Goal: Ask a question

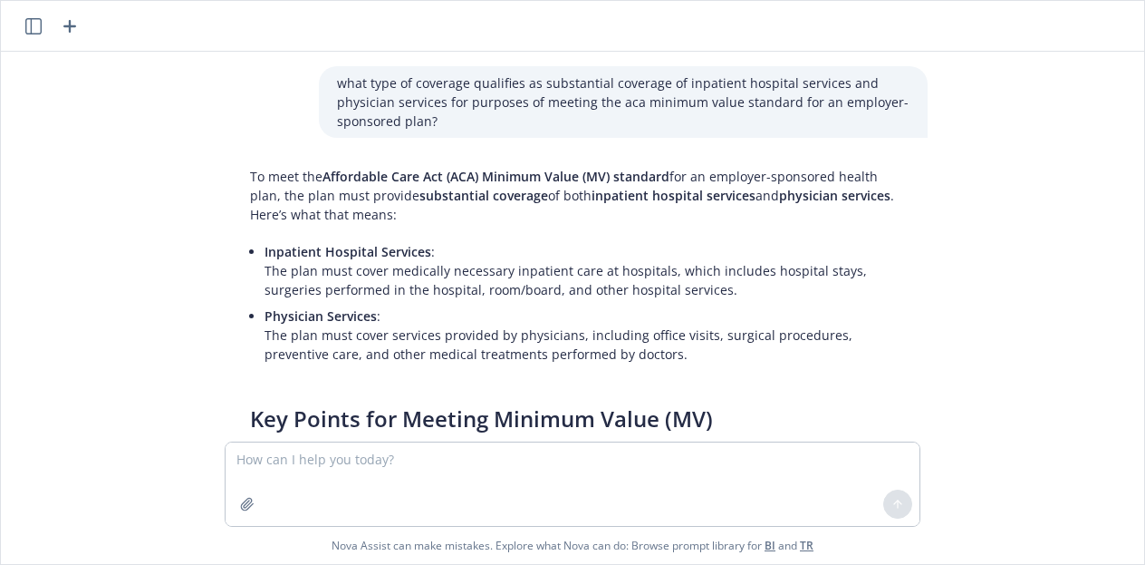
scroll to position [1722, 0]
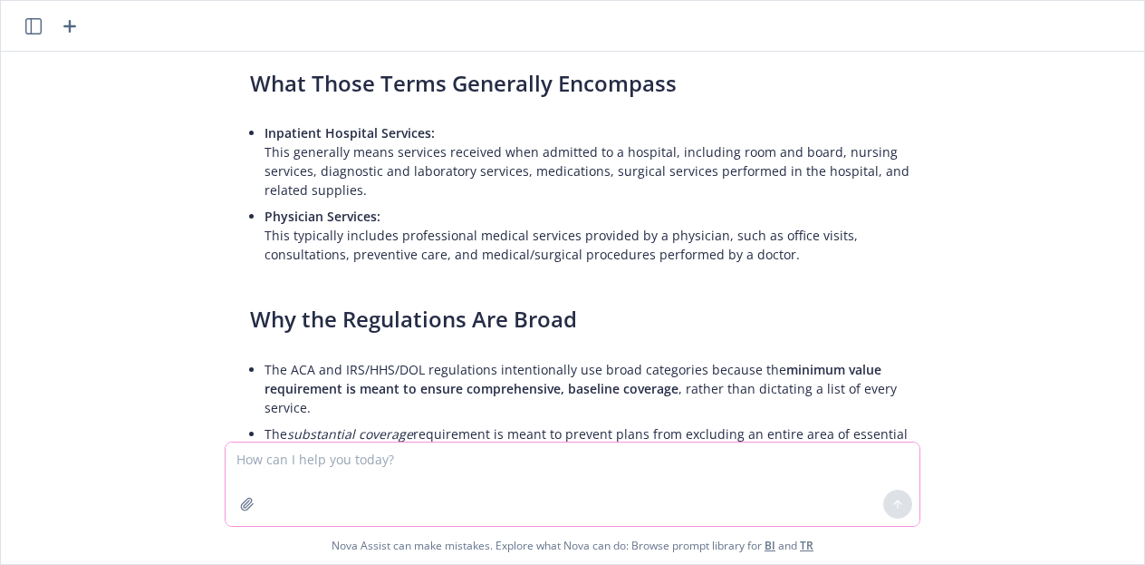
click at [397, 474] on textarea at bounding box center [573, 483] width 694 height 83
type textarea "a"
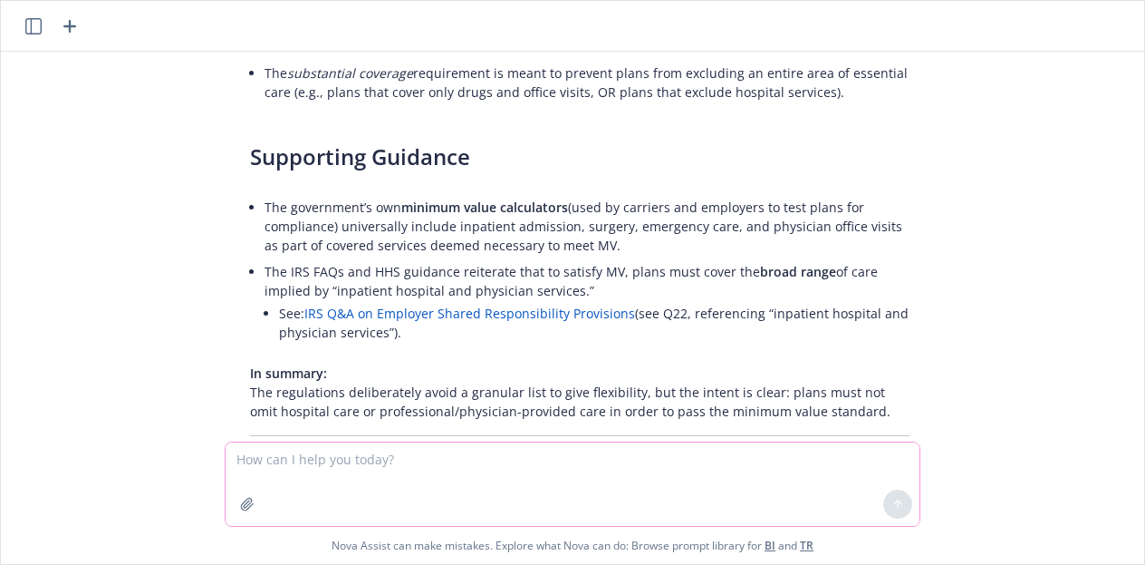
scroll to position [2142, 0]
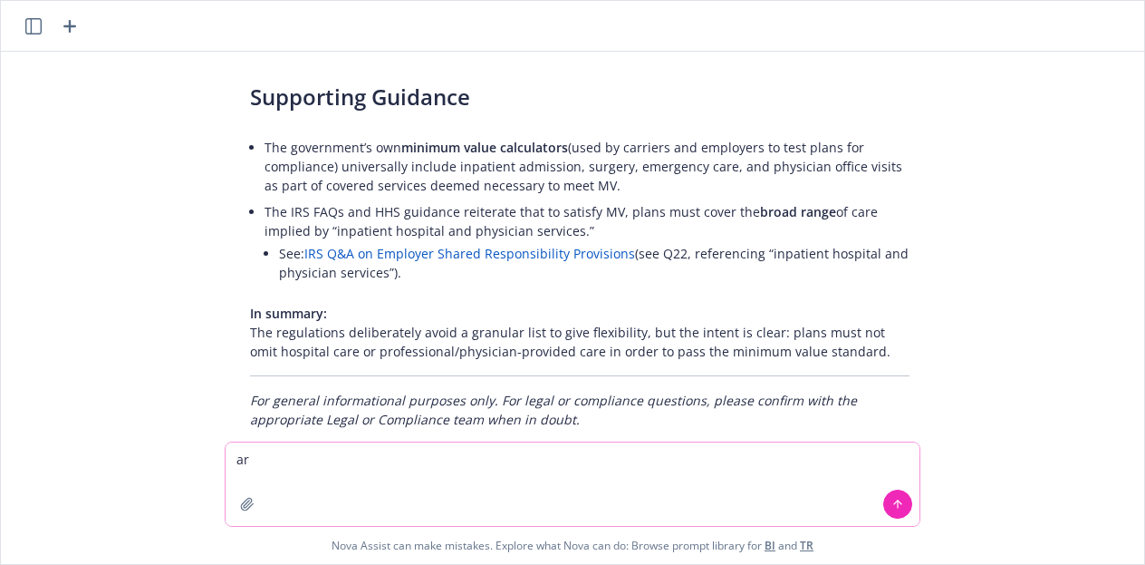
type textarea "a"
type textarea "do all small group plans provide minmum value?"
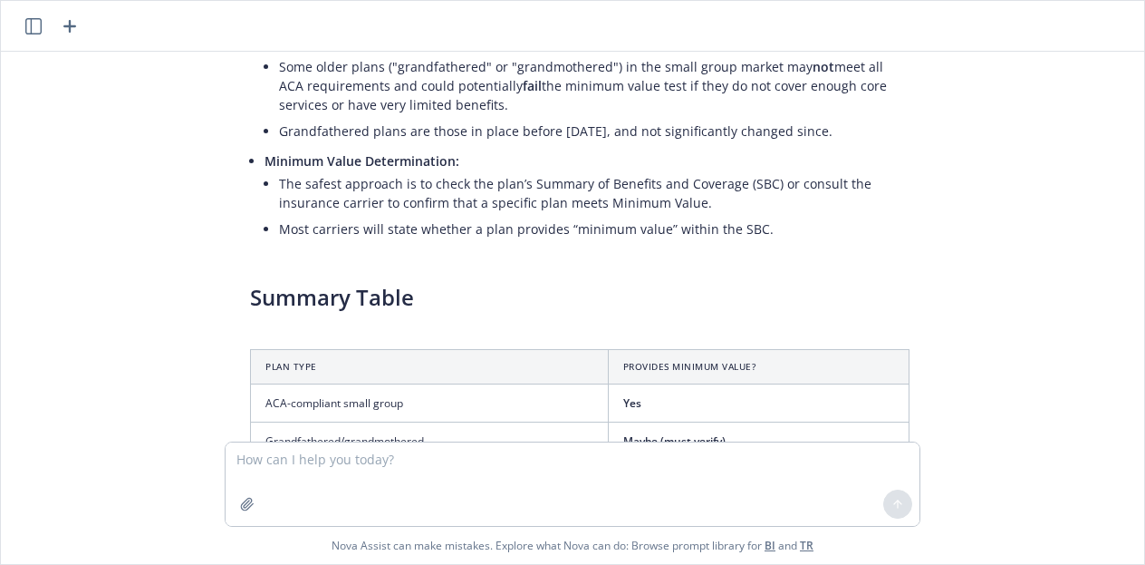
scroll to position [3147, 0]
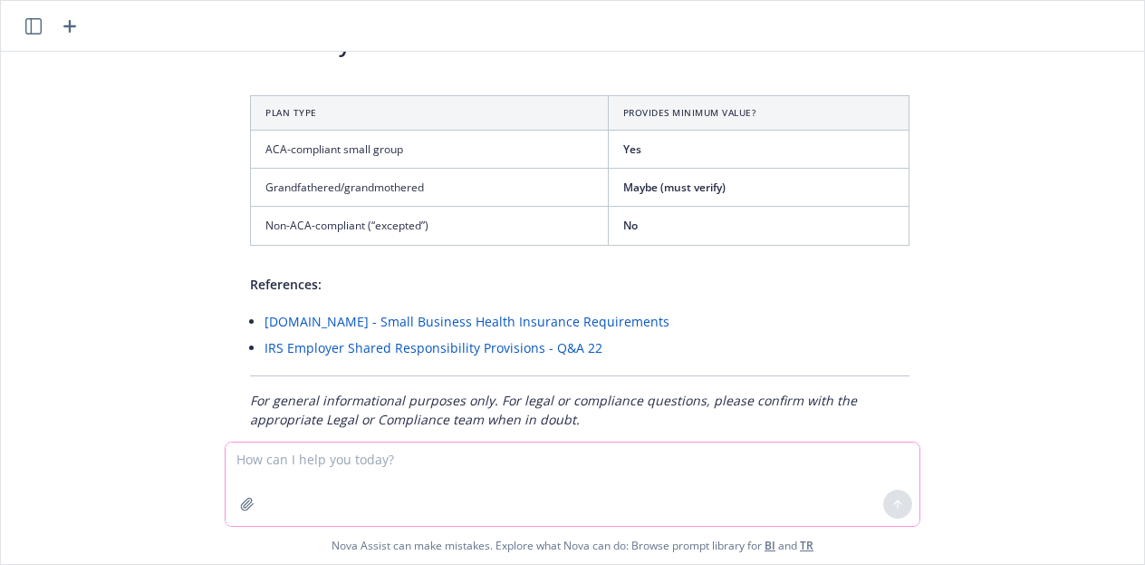
click at [648, 442] on textarea at bounding box center [573, 483] width 694 height 83
type textarea "do all small group plans meet one of the aca metal tiers?"
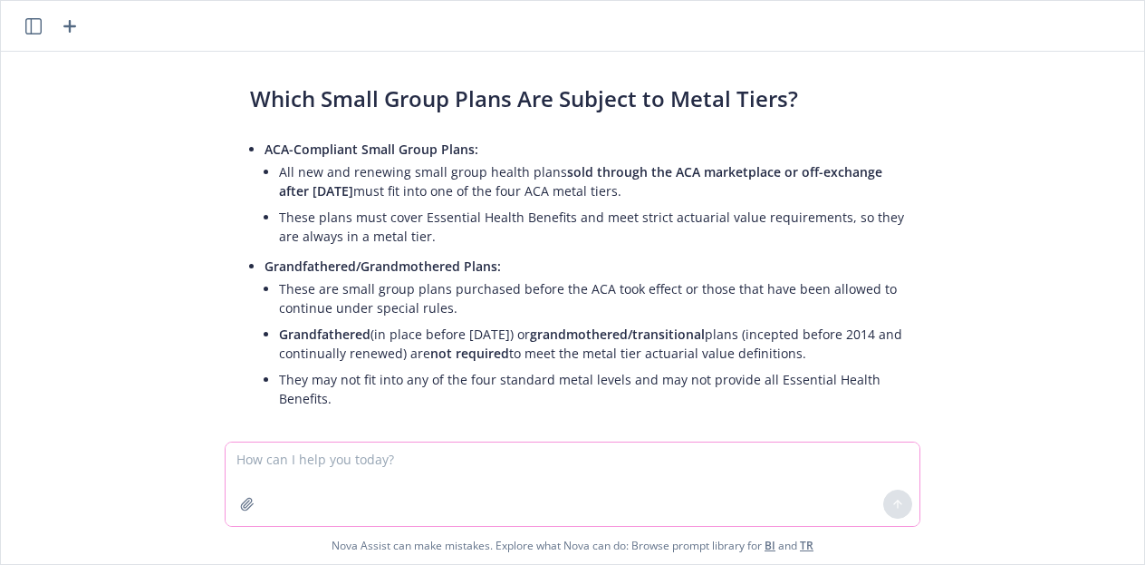
scroll to position [3887, 0]
